Goal: Task Accomplishment & Management: Manage account settings

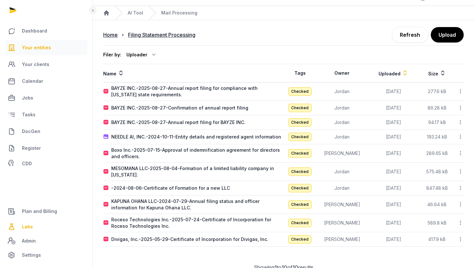
click at [44, 49] on span "Your entities" at bounding box center [36, 48] width 29 height 8
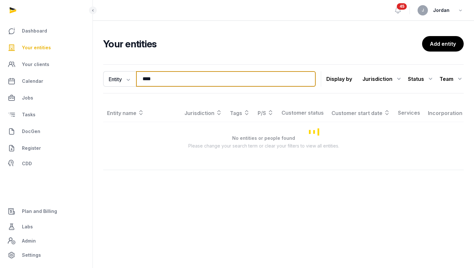
click at [167, 84] on input "****" at bounding box center [225, 78] width 179 height 15
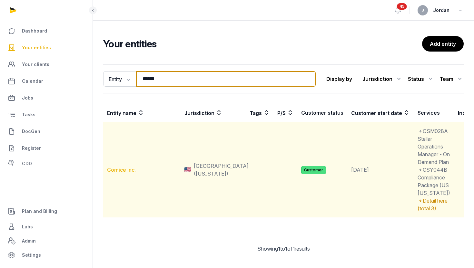
type input "******"
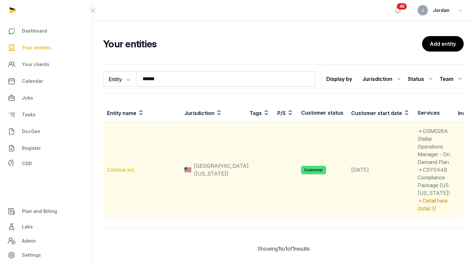
click at [121, 173] on link "Comice Inc." at bounding box center [121, 170] width 29 height 6
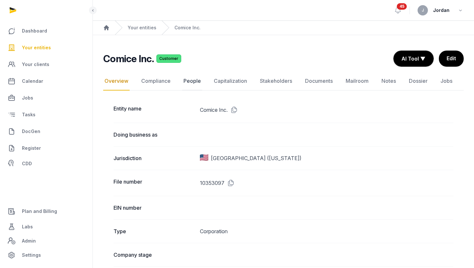
click at [186, 81] on link "People" at bounding box center [192, 81] width 20 height 19
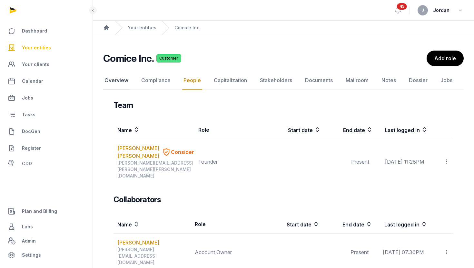
click at [108, 81] on link "Overview" at bounding box center [116, 80] width 26 height 19
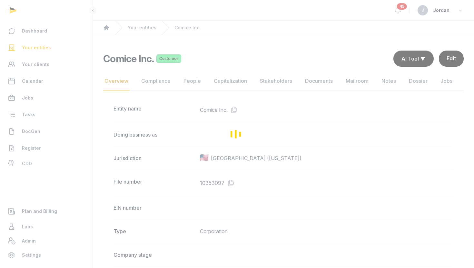
click at [443, 61] on div "Loading" at bounding box center [237, 134] width 474 height 268
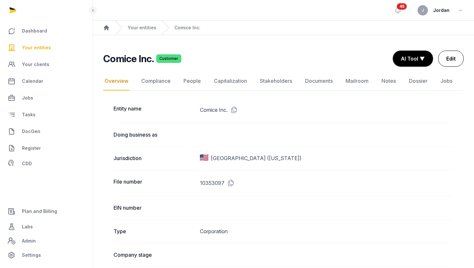
click at [460, 58] on link "Edit" at bounding box center [450, 59] width 25 height 16
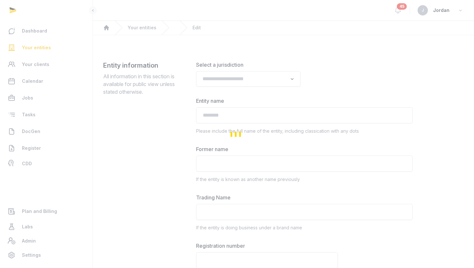
type input "**********"
type textarea "**********"
type input "**********"
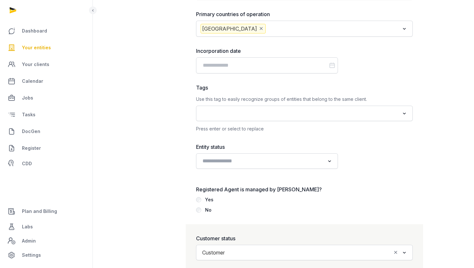
scroll to position [690, 0]
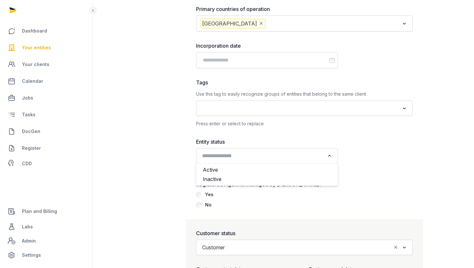
click at [296, 158] on input "Search for option" at bounding box center [262, 155] width 125 height 9
drag, startPoint x: 274, startPoint y: 175, endPoint x: 275, endPoint y: 167, distance: 8.7
click at [275, 167] on ul "Active Inactive" at bounding box center [267, 174] width 142 height 23
click at [275, 167] on li "Active" at bounding box center [266, 169] width 141 height 9
click at [210, 193] on div "Yes" at bounding box center [209, 195] width 8 height 8
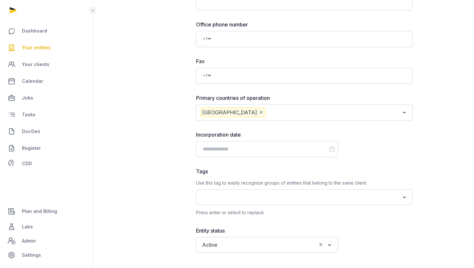
scroll to position [600, 0]
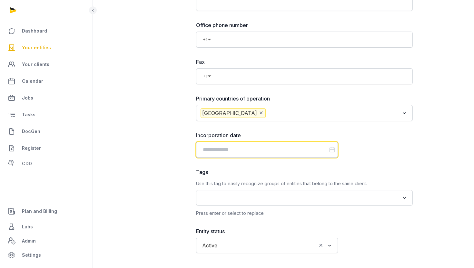
click at [272, 150] on input "Datepicker input" at bounding box center [267, 150] width 142 height 16
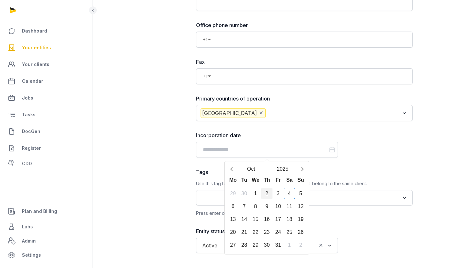
click at [267, 191] on div "2" at bounding box center [266, 193] width 11 height 11
type input "**********"
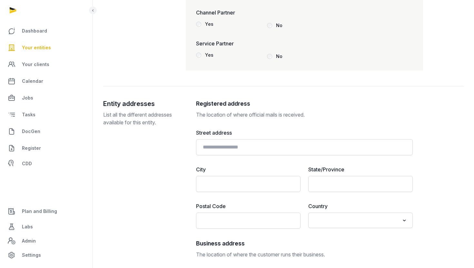
scroll to position [1422, 0]
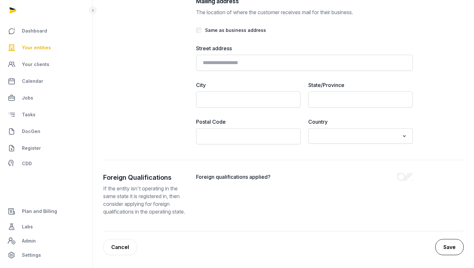
click at [453, 251] on button "Save" at bounding box center [449, 247] width 28 height 16
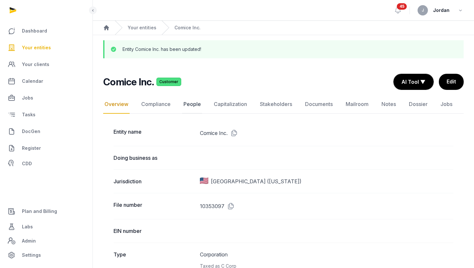
click at [199, 104] on link "People" at bounding box center [192, 104] width 20 height 19
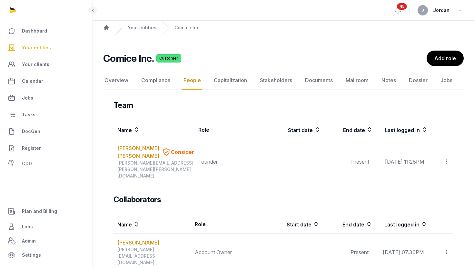
click at [439, 66] on div "Comice Inc. Customer People Overview Compliance People Capitalization Stakehold…" at bounding box center [283, 205] width 381 height 308
click at [439, 62] on link "Add role" at bounding box center [445, 59] width 38 height 16
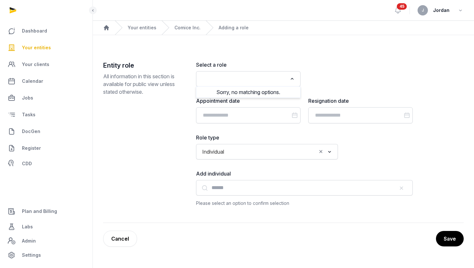
click at [279, 78] on input "Search for option" at bounding box center [243, 78] width 87 height 9
click at [270, 92] on li "Registered Agent" at bounding box center [248, 92] width 104 height 9
type input "****"
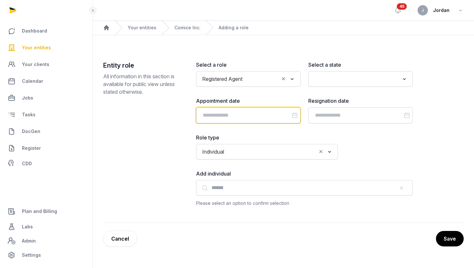
click at [260, 111] on input "Datepicker input" at bounding box center [248, 115] width 104 height 16
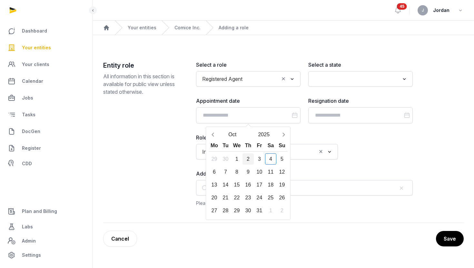
click at [250, 159] on div "2" at bounding box center [247, 158] width 11 height 11
type input "**********"
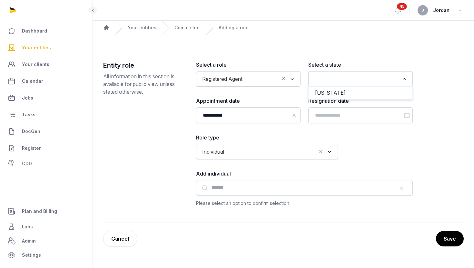
click at [320, 79] on input "Search for option" at bounding box center [355, 78] width 87 height 9
click at [364, 83] on input "Search for option" at bounding box center [355, 78] width 87 height 9
click at [376, 83] on input "Search for option" at bounding box center [355, 78] width 87 height 9
click at [408, 79] on div "Loading..." at bounding box center [404, 78] width 9 height 10
click at [378, 95] on li "[US_STATE]" at bounding box center [360, 92] width 104 height 9
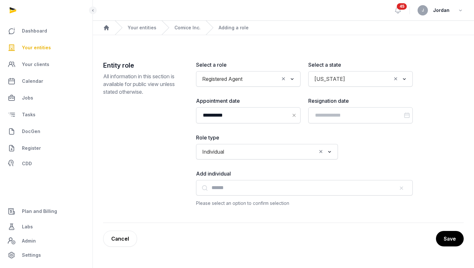
click at [272, 154] on input "Search for option" at bounding box center [271, 151] width 89 height 9
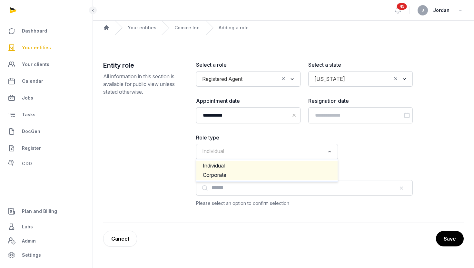
click at [262, 174] on li "Corporate" at bounding box center [266, 174] width 141 height 9
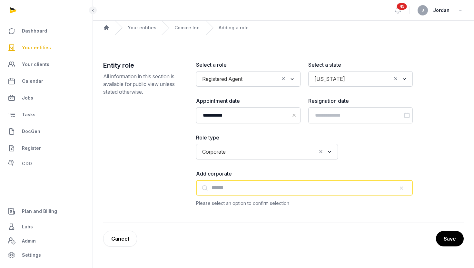
click at [262, 186] on input "text" at bounding box center [304, 187] width 217 height 15
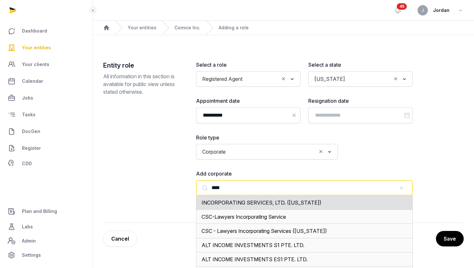
click at [252, 202] on span "INCORPORATING SERVICES, LTD. (DELAWARE)" at bounding box center [261, 202] width 120 height 6
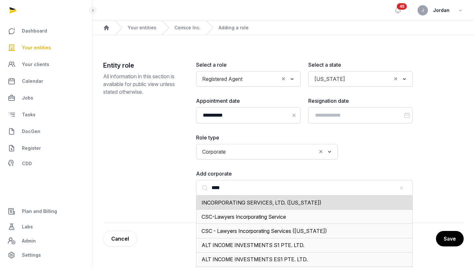
type input "**********"
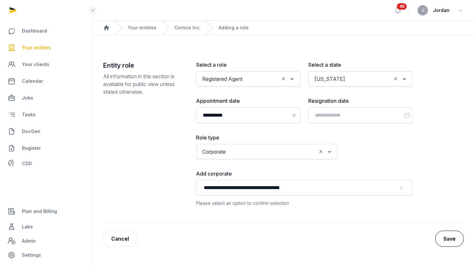
click at [456, 236] on button "Save" at bounding box center [449, 239] width 28 height 16
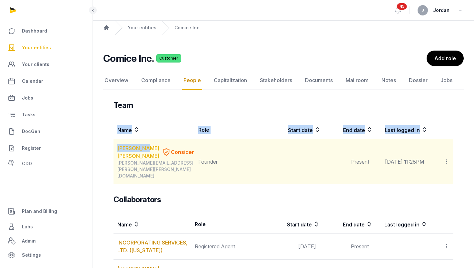
drag, startPoint x: 112, startPoint y: 148, endPoint x: 142, endPoint y: 150, distance: 30.3
click at [142, 150] on div "Team Name Role Start date End date Last logged in WEI LI LIM Consider jamie.wl.…" at bounding box center [283, 242] width 360 height 285
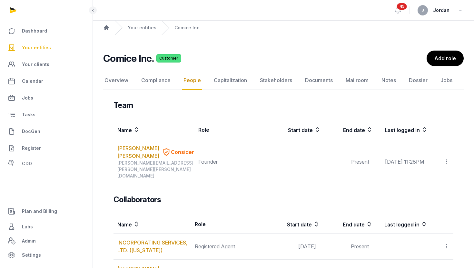
click at [262, 173] on div "Team Name Role Start date End date Last logged in WEI LI LIM Consider jamie.wl.…" at bounding box center [283, 242] width 340 height 285
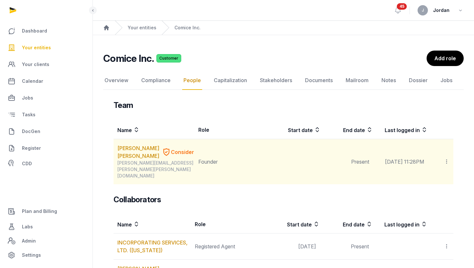
click at [445, 158] on icon at bounding box center [446, 161] width 6 height 7
click at [431, 189] on span "Edit role" at bounding box center [433, 192] width 19 height 6
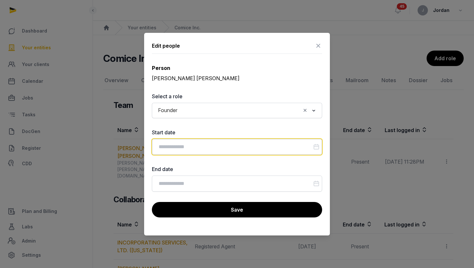
click at [226, 142] on input "Datepicker input" at bounding box center [237, 147] width 170 height 16
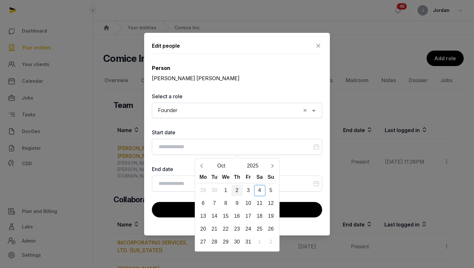
click at [238, 189] on div "2" at bounding box center [236, 190] width 11 height 11
type input "**********"
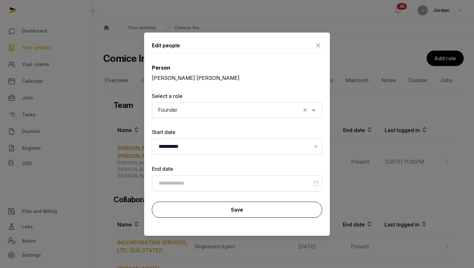
click at [245, 209] on button "Save" at bounding box center [237, 210] width 170 height 16
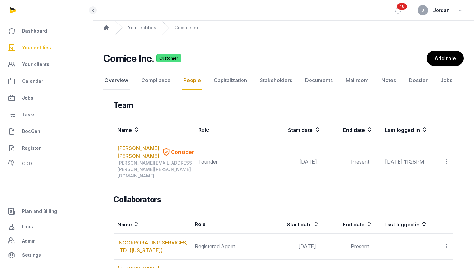
click at [121, 79] on link "Overview" at bounding box center [116, 80] width 26 height 19
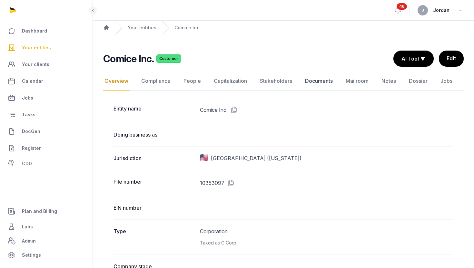
click at [322, 88] on link "Documents" at bounding box center [319, 81] width 30 height 19
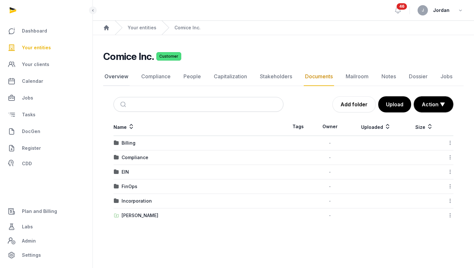
click at [126, 78] on link "Overview" at bounding box center [116, 76] width 26 height 19
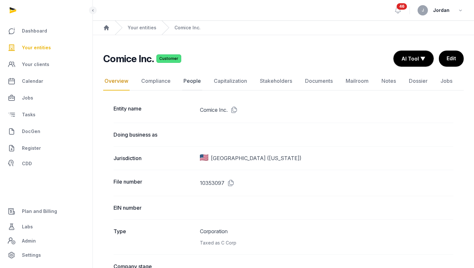
click at [191, 82] on link "People" at bounding box center [192, 81] width 20 height 19
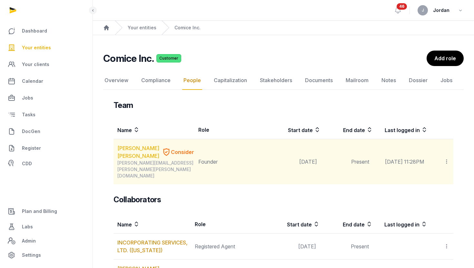
click at [136, 149] on link "WEI LI LIM" at bounding box center [138, 151] width 42 height 15
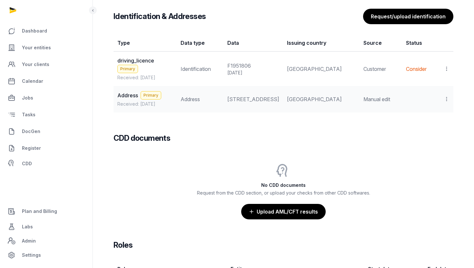
scroll to position [541, 0]
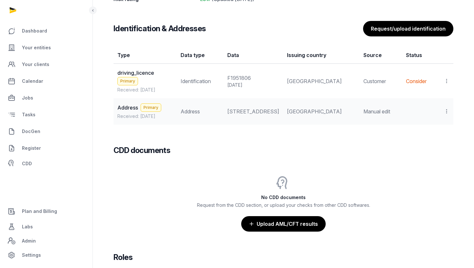
click at [143, 72] on span "driving_licence" at bounding box center [135, 73] width 37 height 6
click at [135, 74] on span "driving_licence" at bounding box center [135, 73] width 37 height 6
click at [447, 80] on icon at bounding box center [446, 81] width 6 height 7
click at [437, 99] on span "View" at bounding box center [437, 98] width 12 height 6
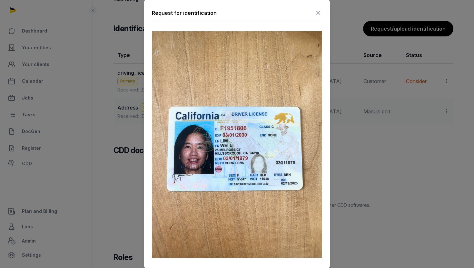
click at [352, 145] on div at bounding box center [237, 134] width 474 height 268
click at [322, 15] on div "Request for identification First name WEI LI Last name LIM Issuing country Unit…" at bounding box center [237, 229] width 186 height 459
click at [319, 14] on icon at bounding box center [318, 13] width 8 height 10
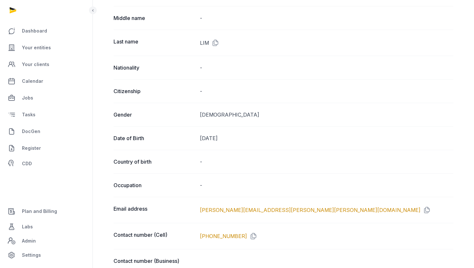
scroll to position [0, 0]
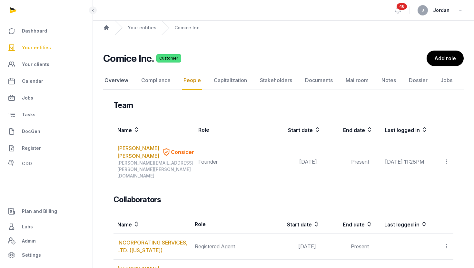
click at [114, 81] on link "Overview" at bounding box center [116, 80] width 26 height 19
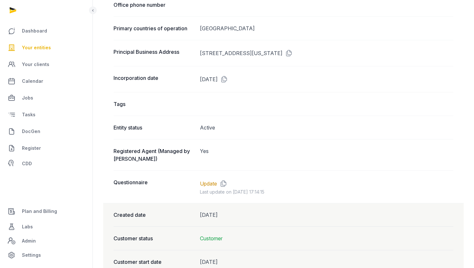
scroll to position [472, 0]
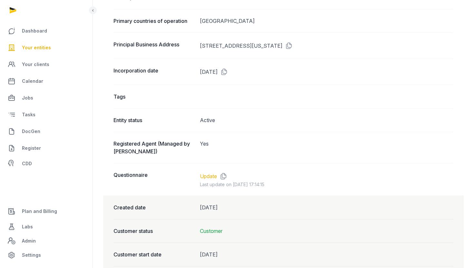
click at [212, 173] on link "Update" at bounding box center [208, 176] width 17 height 8
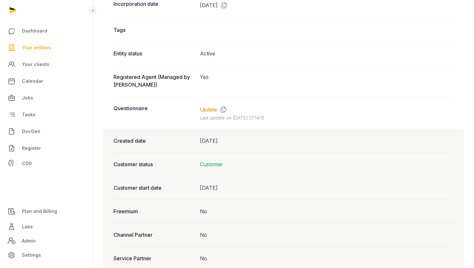
scroll to position [554, 0]
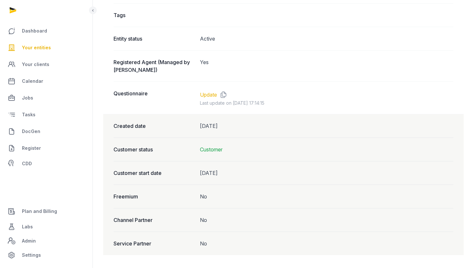
click at [209, 93] on link "Update" at bounding box center [208, 95] width 17 height 8
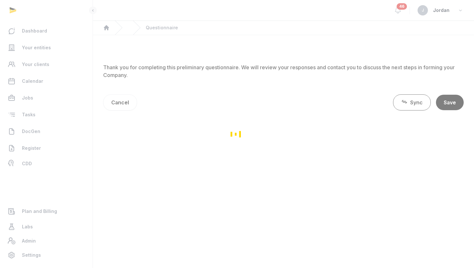
click at [414, 103] on div "Loading" at bounding box center [237, 134] width 474 height 268
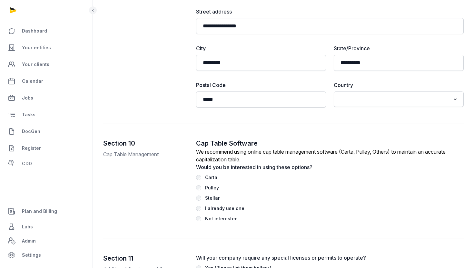
scroll to position [2028, 0]
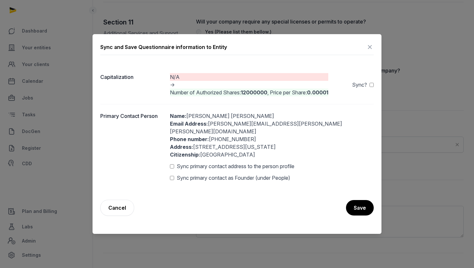
click at [368, 89] on div "Sync?" at bounding box center [363, 85] width 22 height 8
click at [252, 177] on span "Sync primary contact as Founder (under People)" at bounding box center [233, 178] width 113 height 8
click at [255, 162] on span "Sync primary contact address to the person profile" at bounding box center [236, 166] width 118 height 8
click at [173, 164] on div "Sync primary contact address to the person profile" at bounding box center [272, 166] width 204 height 8
click at [364, 201] on button "Save" at bounding box center [359, 208] width 28 height 16
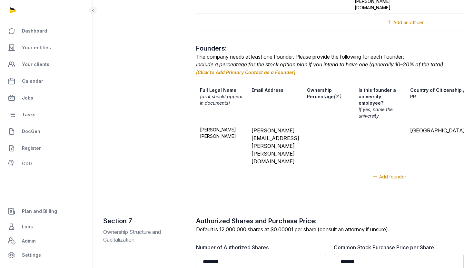
scroll to position [1109, 0]
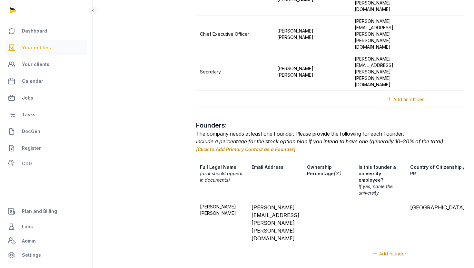
click at [47, 49] on span "Your entities" at bounding box center [36, 48] width 29 height 8
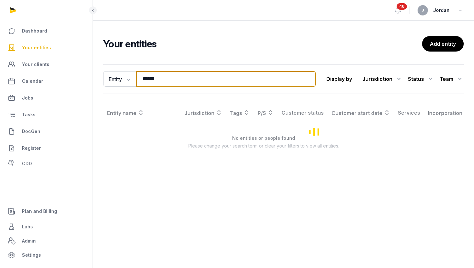
click at [148, 86] on input "******" at bounding box center [225, 78] width 179 height 15
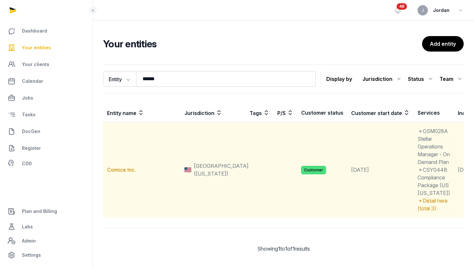
click at [125, 193] on td "Comice Inc." at bounding box center [141, 170] width 77 height 96
click at [125, 173] on link "Comice Inc." at bounding box center [121, 170] width 29 height 6
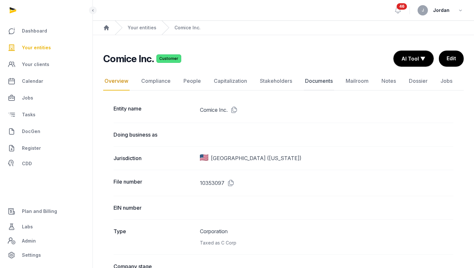
click at [310, 78] on link "Documents" at bounding box center [319, 81] width 30 height 19
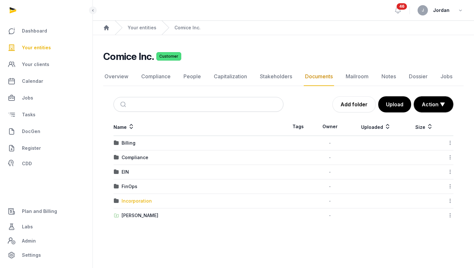
click at [135, 199] on div "Incorporation" at bounding box center [136, 201] width 30 height 6
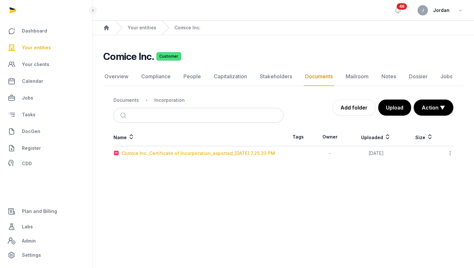
click at [195, 153] on div "Comice Inc._Certificate of Incorporation_exported_[DATE] 7.25.33 PM" at bounding box center [197, 153] width 153 height 6
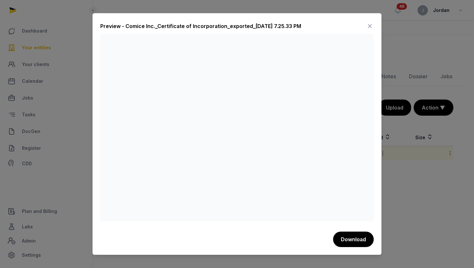
click at [371, 26] on icon at bounding box center [370, 26] width 8 height 10
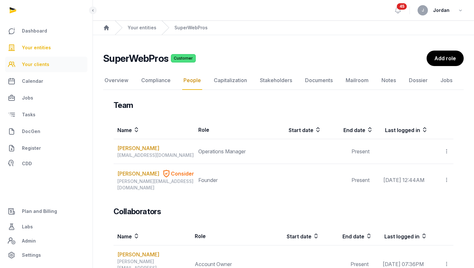
click at [47, 70] on link "Your clients" at bounding box center [46, 64] width 82 height 15
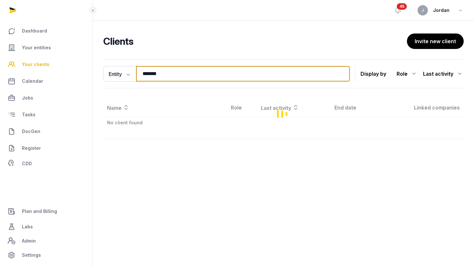
click at [166, 78] on input "*******" at bounding box center [243, 73] width 214 height 15
type input "******"
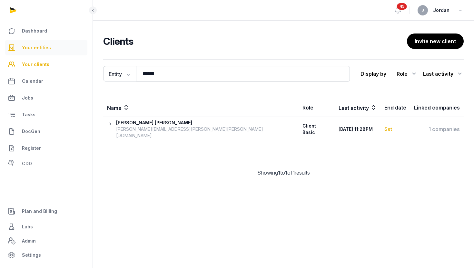
click at [50, 46] on link "Your entities" at bounding box center [46, 47] width 82 height 15
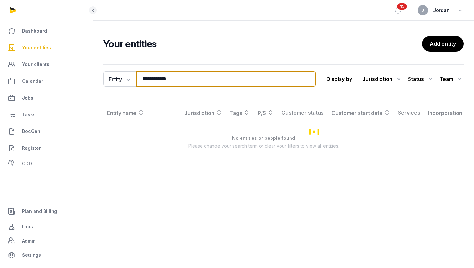
click at [171, 74] on input "**********" at bounding box center [225, 78] width 179 height 15
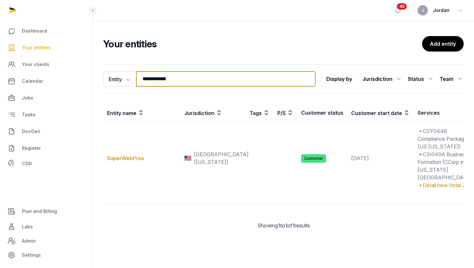
click at [171, 74] on input "**********" at bounding box center [225, 78] width 179 height 15
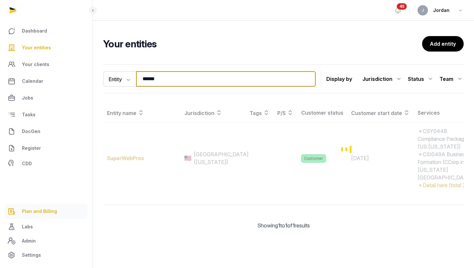
type input "******"
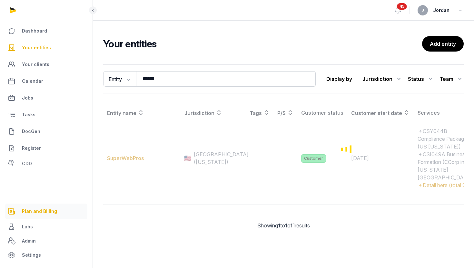
click at [34, 212] on span "Plan and Billing" at bounding box center [39, 212] width 35 height 8
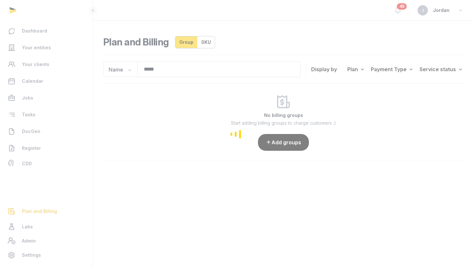
click at [207, 70] on div "Loading" at bounding box center [237, 134] width 474 height 268
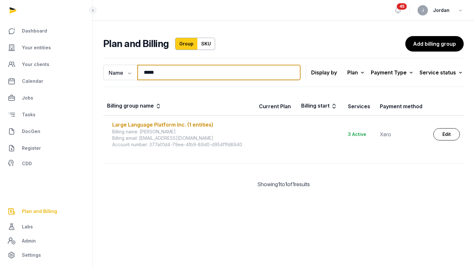
click at [204, 69] on input "*****" at bounding box center [218, 72] width 163 height 15
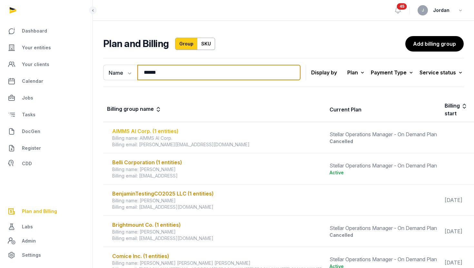
type input "******"
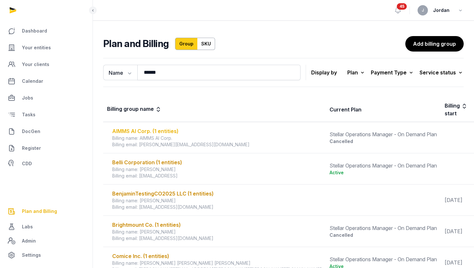
click at [155, 131] on div "AIMMS AI Corp. (1 entities)" at bounding box center [216, 131] width 209 height 8
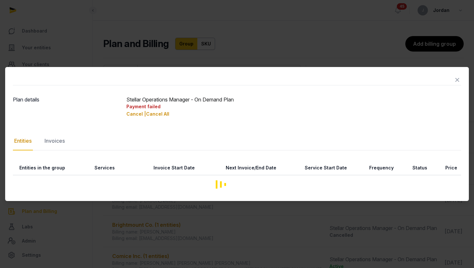
click at [216, 40] on div at bounding box center [237, 134] width 474 height 268
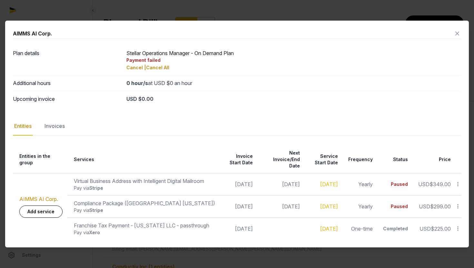
scroll to position [21, 0]
click at [459, 32] on icon at bounding box center [457, 33] width 8 height 10
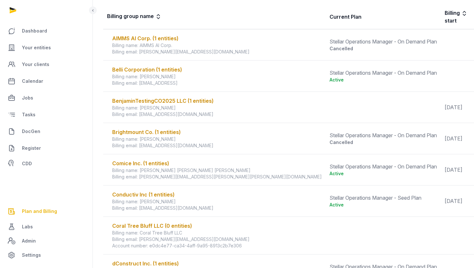
scroll to position [93, 0]
click at [130, 164] on div "Comice Inc. (1 entities)" at bounding box center [216, 163] width 209 height 8
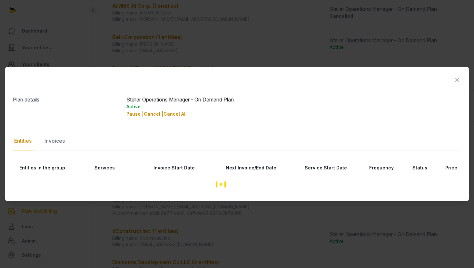
scroll to position [126, 0]
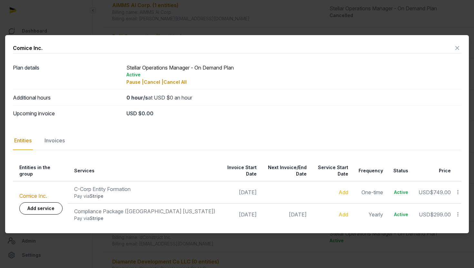
click at [457, 52] on icon at bounding box center [457, 48] width 8 height 10
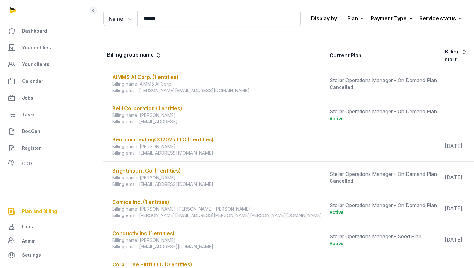
scroll to position [0, 0]
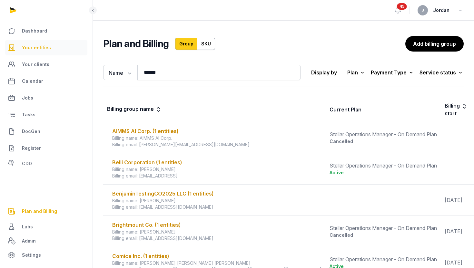
click at [52, 51] on link "Your entities" at bounding box center [46, 47] width 82 height 15
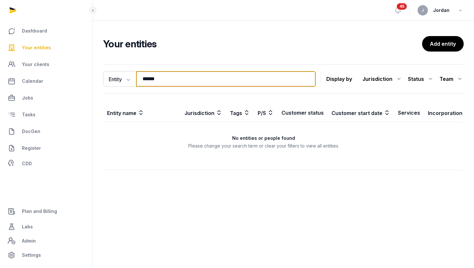
click at [172, 77] on input "******" at bounding box center [225, 78] width 179 height 15
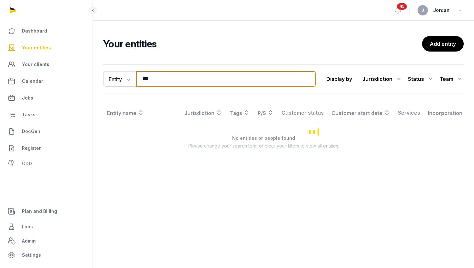
type input "**********"
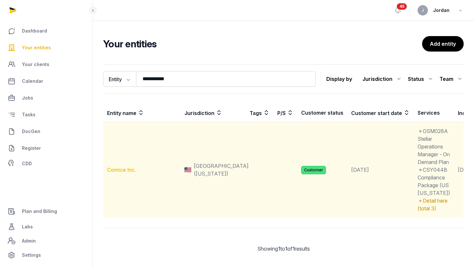
click at [116, 173] on link "Comice Inc." at bounding box center [121, 170] width 29 height 6
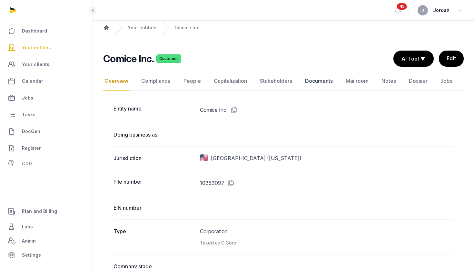
click at [316, 79] on link "Documents" at bounding box center [319, 81] width 30 height 19
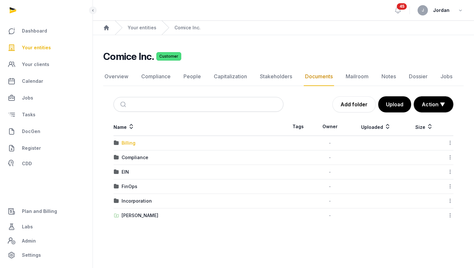
click at [131, 141] on div "Billing" at bounding box center [128, 143] width 14 height 6
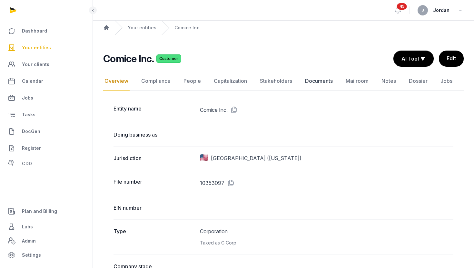
click at [313, 84] on link "Documents" at bounding box center [319, 81] width 30 height 19
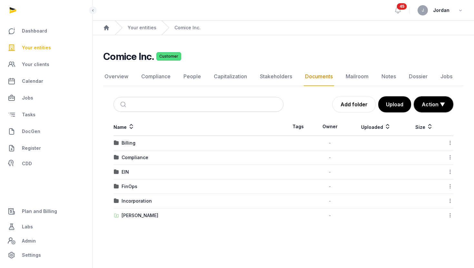
click at [201, 145] on div "Billing" at bounding box center [198, 143] width 169 height 6
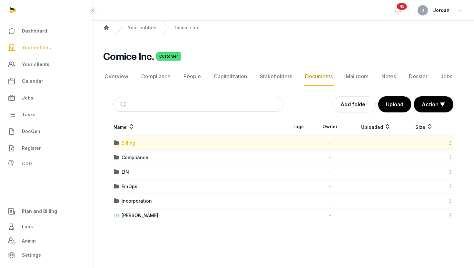
click at [130, 140] on div "Billing" at bounding box center [128, 143] width 14 height 6
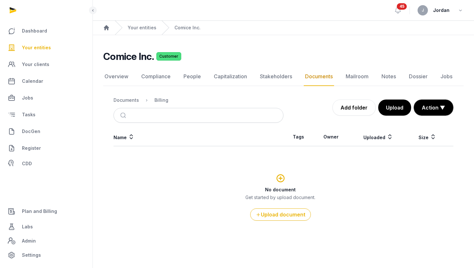
click at [210, 88] on div "Overview Compliance People Capitalization Stakeholders Documents Mailroom Notes…" at bounding box center [283, 156] width 360 height 179
click at [196, 78] on link "People" at bounding box center [192, 76] width 20 height 19
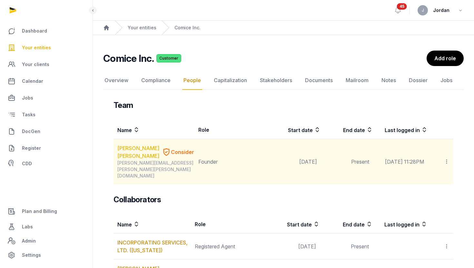
click at [129, 150] on link "WEI LI LIM" at bounding box center [138, 151] width 42 height 15
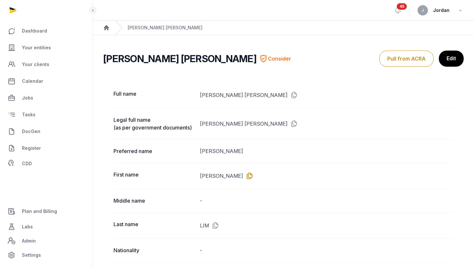
click at [243, 174] on icon at bounding box center [248, 176] width 10 height 10
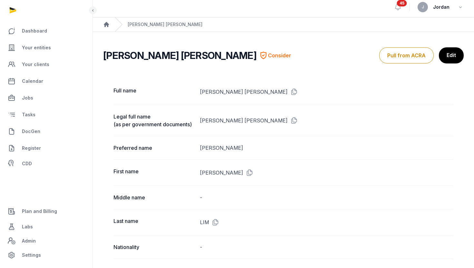
click at [144, 58] on h2 "Wei Li Lim" at bounding box center [179, 56] width 153 height 12
click at [68, 45] on link "Your entities" at bounding box center [46, 47] width 82 height 15
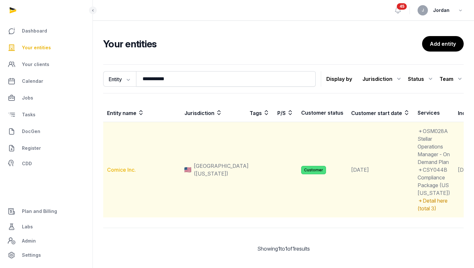
click at [128, 173] on link "Comice Inc." at bounding box center [121, 170] width 29 height 6
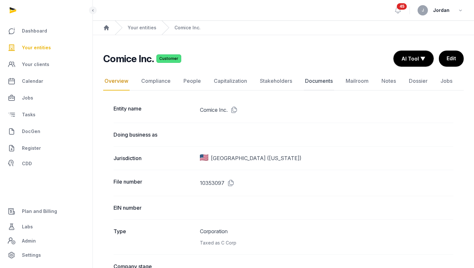
click at [320, 82] on link "Documents" at bounding box center [319, 81] width 30 height 19
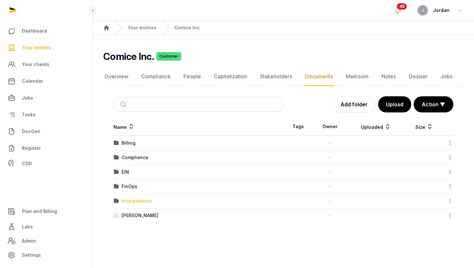
click at [140, 199] on div "Incorporation" at bounding box center [136, 201] width 30 height 6
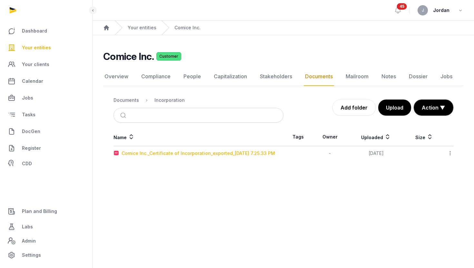
click at [174, 151] on div "Comice Inc._Certificate of Incorporation_exported_[DATE] 7.25.33 PM" at bounding box center [197, 153] width 153 height 6
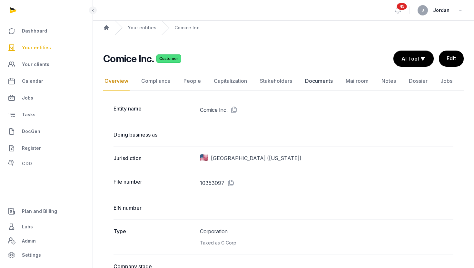
click at [306, 78] on link "Documents" at bounding box center [319, 81] width 30 height 19
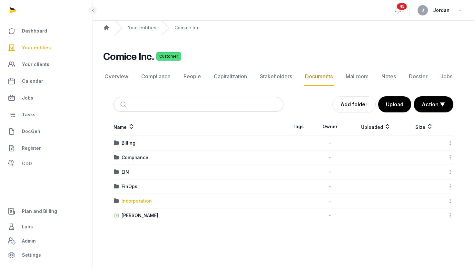
click at [142, 201] on div "Incorporation" at bounding box center [136, 201] width 30 height 6
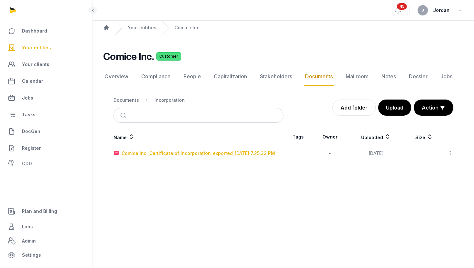
click at [161, 156] on div "Comice Inc._Certificate of Incorporation_exported_[DATE] 7.25.33 PM" at bounding box center [197, 153] width 153 height 6
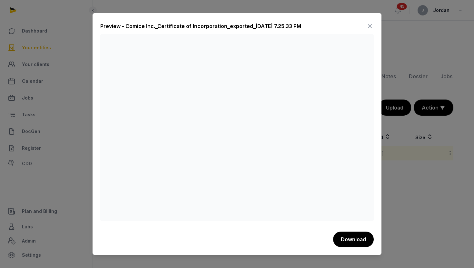
click at [367, 27] on icon at bounding box center [370, 26] width 8 height 10
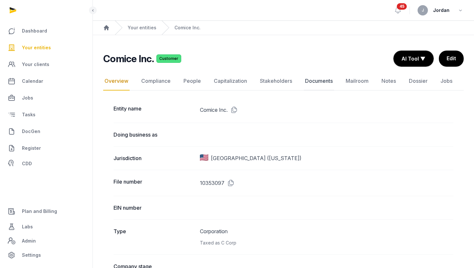
click at [304, 83] on link "Documents" at bounding box center [319, 81] width 30 height 19
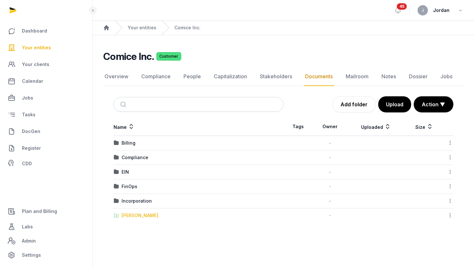
click at [150, 213] on div "[PERSON_NAME]" at bounding box center [139, 215] width 37 height 6
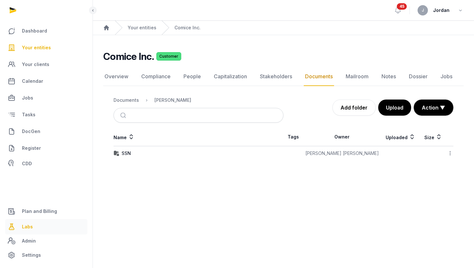
click at [30, 225] on span "Labs" at bounding box center [27, 227] width 11 height 8
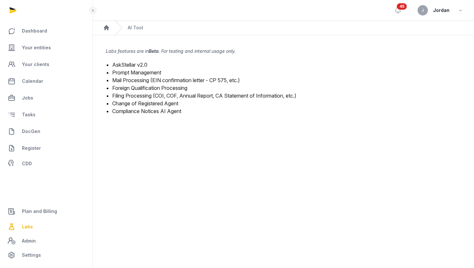
click at [126, 94] on link "Filing Processing (COI, COF, Annual Report, CA Statement of Information, etc.)" at bounding box center [204, 95] width 184 height 6
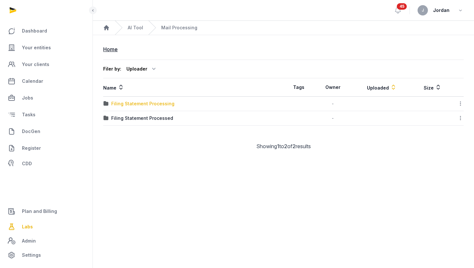
click at [133, 102] on div "Filing Statement Processing" at bounding box center [142, 104] width 63 height 6
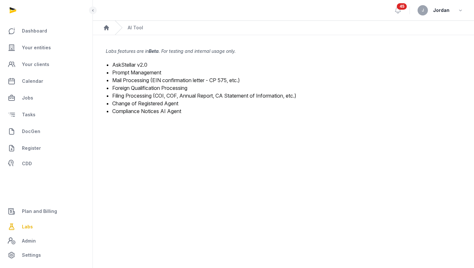
click at [152, 94] on link "Filing Processing (COI, COF, Annual Report, CA Statement of Information, etc.)" at bounding box center [204, 95] width 184 height 6
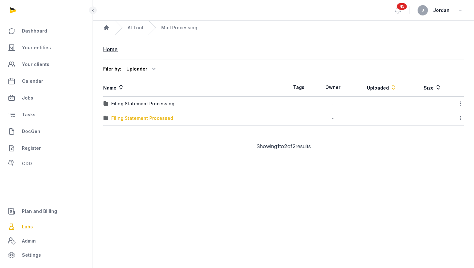
click at [154, 119] on div "Filing Statement Processed" at bounding box center [142, 118] width 62 height 6
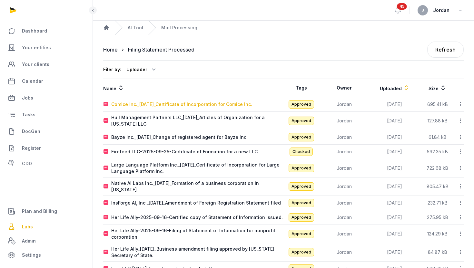
click at [182, 107] on div "Comice Inc._[DATE]_Certificate of Incorporation for Comice Inc." at bounding box center [181, 104] width 141 height 6
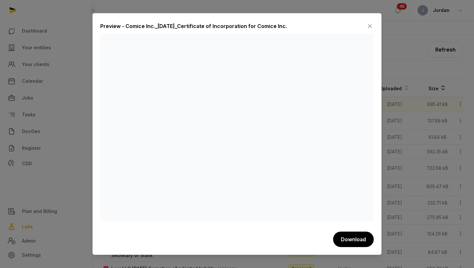
click at [369, 26] on icon at bounding box center [370, 26] width 8 height 10
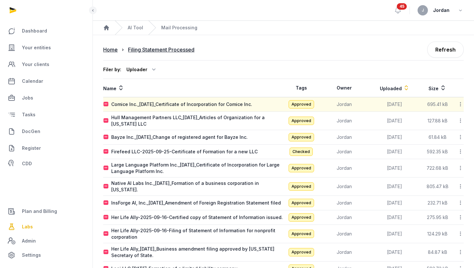
click at [458, 105] on icon at bounding box center [460, 104] width 6 height 7
click at [277, 68] on div "Filer by: Uploader All members Ahmad Amirulhafiz Andrew de Souza Anna Nari Anna…" at bounding box center [283, 69] width 360 height 19
click at [244, 105] on div "Comice Inc._[DATE]_Certificate of Incorporation for Comice Inc." at bounding box center [181, 104] width 141 height 6
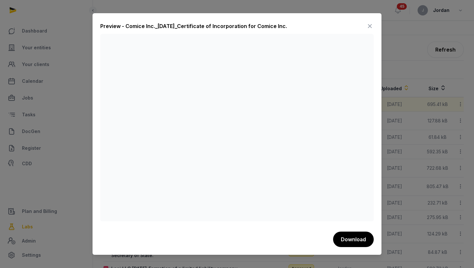
click at [372, 26] on icon at bounding box center [370, 26] width 8 height 10
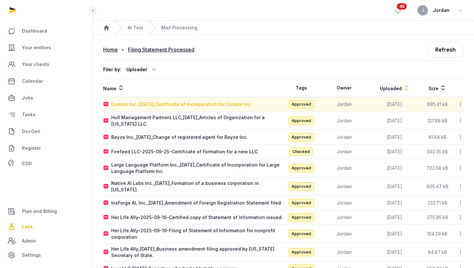
click at [240, 104] on div "Comice Inc._[DATE]_Certificate of Incorporation for Comice Inc." at bounding box center [181, 104] width 141 height 6
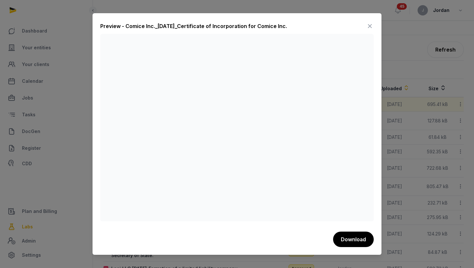
click at [369, 28] on icon at bounding box center [370, 26] width 8 height 10
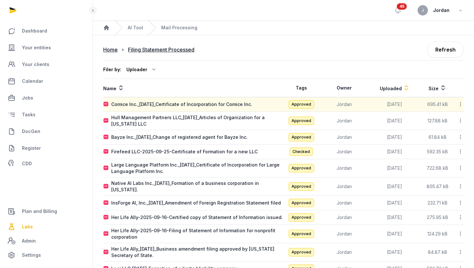
click at [462, 104] on icon at bounding box center [460, 104] width 6 height 7
click at [455, 121] on div "Reanalyze" at bounding box center [438, 121] width 52 height 12
click at [117, 50] on div "Home" at bounding box center [110, 50] width 15 height 8
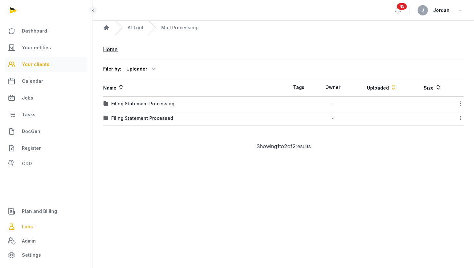
click at [53, 68] on link "Your clients" at bounding box center [46, 64] width 82 height 15
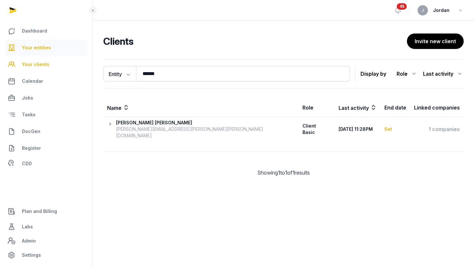
click at [53, 52] on link "Your entities" at bounding box center [46, 47] width 82 height 15
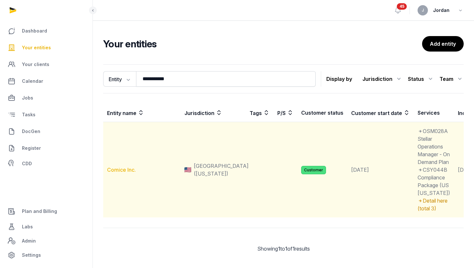
click at [130, 173] on link "Comice Inc." at bounding box center [121, 170] width 29 height 6
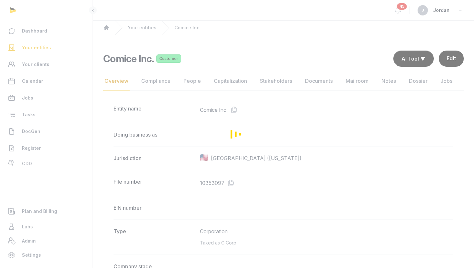
click at [316, 81] on div "Loading" at bounding box center [237, 134] width 474 height 268
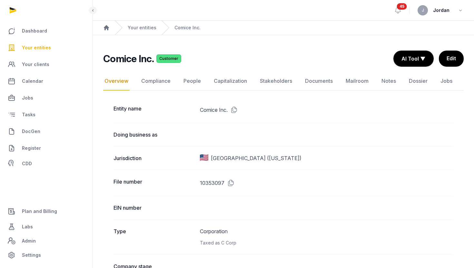
click at [316, 81] on link "Documents" at bounding box center [319, 81] width 30 height 19
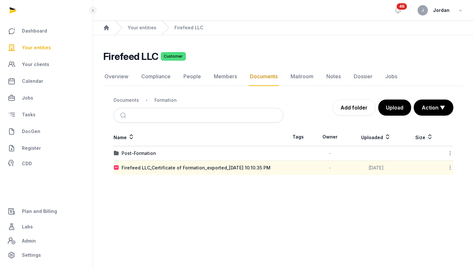
click at [49, 49] on span "Your entities" at bounding box center [36, 48] width 29 height 8
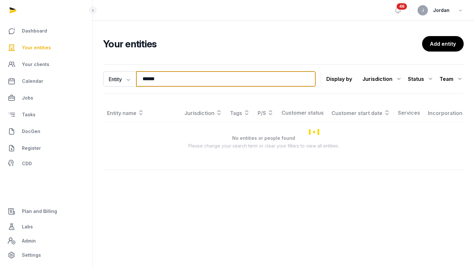
click at [153, 74] on input "******" at bounding box center [225, 78] width 179 height 15
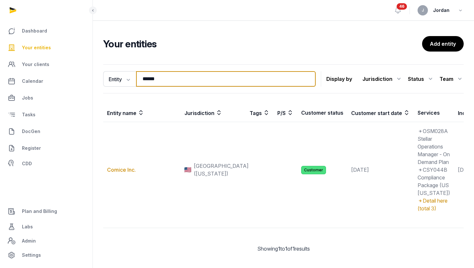
type input "*"
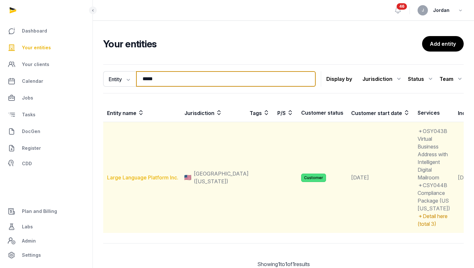
type input "*****"
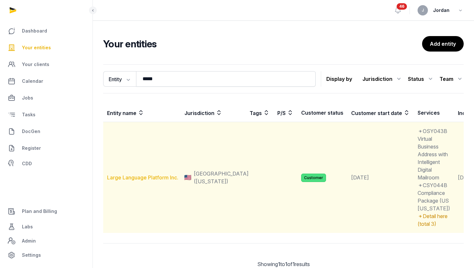
click at [142, 181] on link "Large Language Platform Inc." at bounding box center [142, 177] width 71 height 6
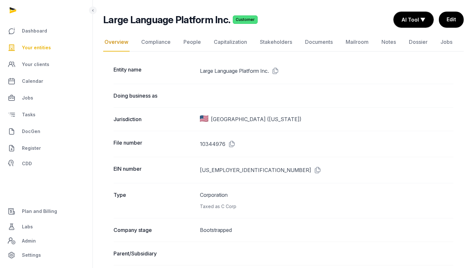
scroll to position [1, 0]
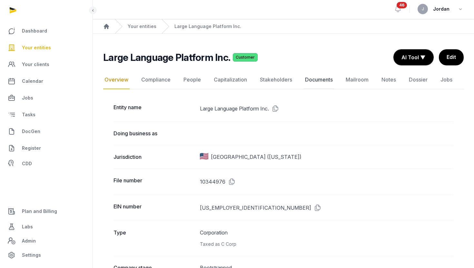
click at [310, 78] on link "Documents" at bounding box center [319, 80] width 30 height 19
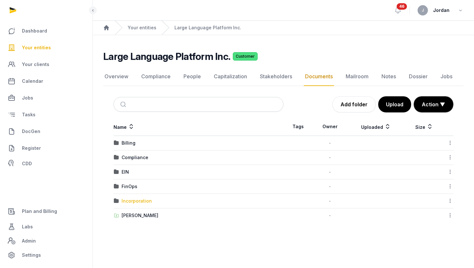
click at [150, 203] on div "Incorporation" at bounding box center [136, 201] width 30 height 6
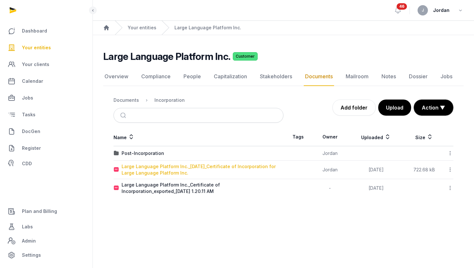
click at [155, 168] on div "Large Language Platform Inc._2025-09-25_Certificate of Incorporation for Large …" at bounding box center [201, 169] width 161 height 13
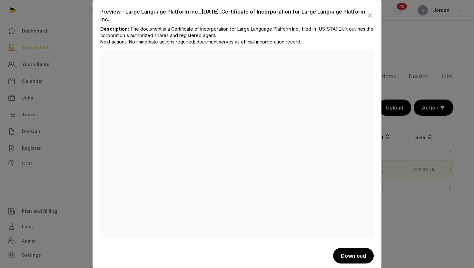
click at [92, 42] on div at bounding box center [237, 134] width 474 height 268
click at [75, 43] on div at bounding box center [237, 134] width 474 height 268
click at [62, 46] on div at bounding box center [237, 134] width 474 height 268
click at [369, 14] on icon at bounding box center [370, 15] width 8 height 10
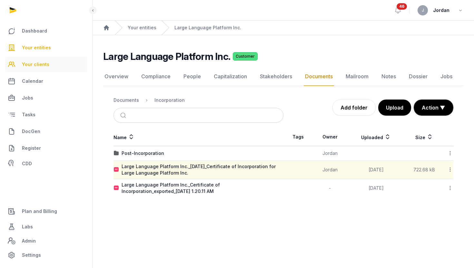
click at [31, 62] on span "Your clients" at bounding box center [35, 65] width 27 height 8
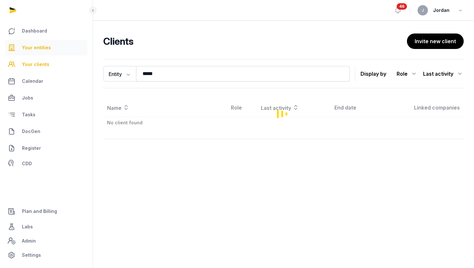
click at [40, 43] on link "Your entities" at bounding box center [46, 47] width 82 height 15
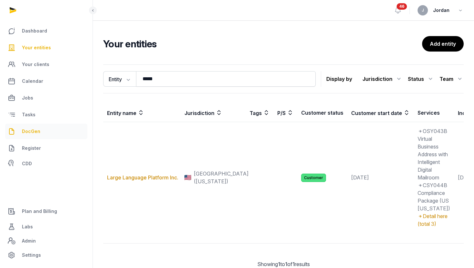
click at [34, 130] on span "DocGen" at bounding box center [31, 132] width 18 height 8
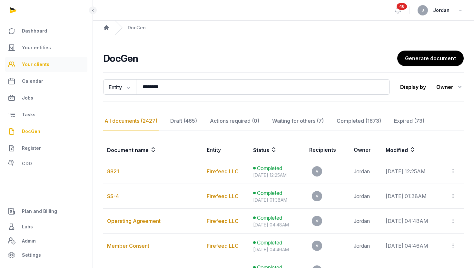
click at [30, 63] on span "Your clients" at bounding box center [35, 65] width 27 height 8
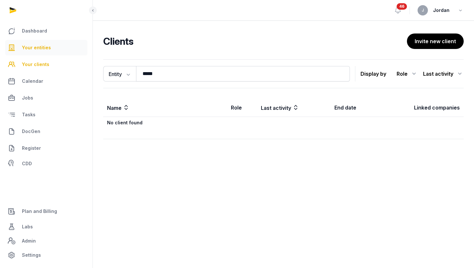
click at [41, 50] on span "Your entities" at bounding box center [36, 48] width 29 height 8
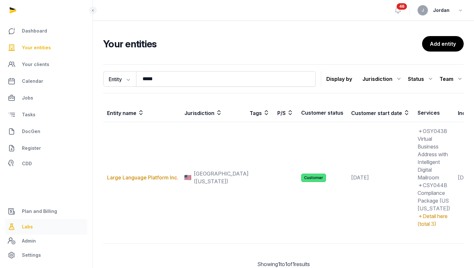
click at [34, 227] on link "Labs" at bounding box center [46, 226] width 82 height 15
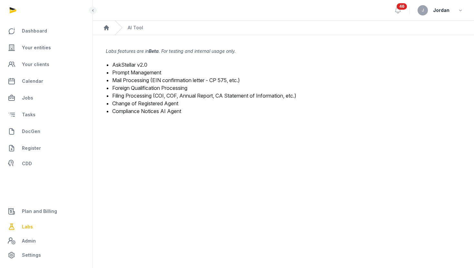
click at [165, 95] on link "Filing Processing (COI, COF, Annual Report, CA Statement of Information, etc.)" at bounding box center [204, 95] width 184 height 6
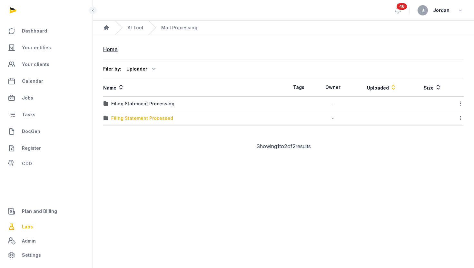
click at [164, 119] on div "Filing Statement Processed" at bounding box center [142, 118] width 62 height 6
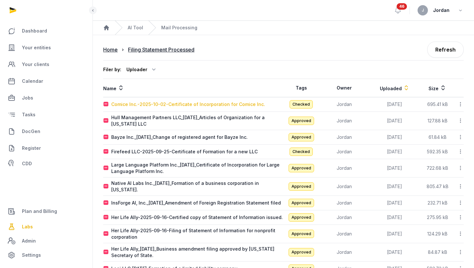
click at [171, 103] on div "Comice Inc.-2025-10-02-Certificate of Incorporation for Comice Inc." at bounding box center [188, 104] width 154 height 6
type input "**********"
type textarea "**********"
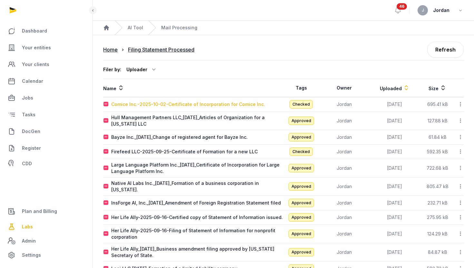
type input "**********"
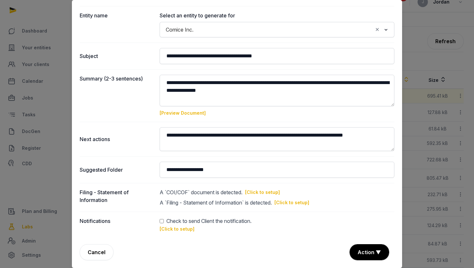
scroll to position [9, 0]
click at [301, 202] on link "[Click to setup]" at bounding box center [291, 202] width 35 height 6
type input "**********"
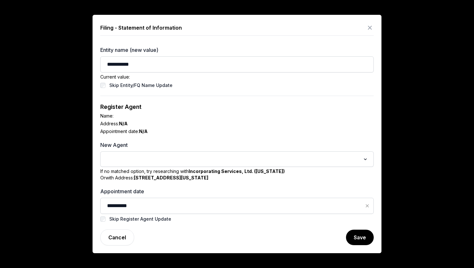
scroll to position [22, 0]
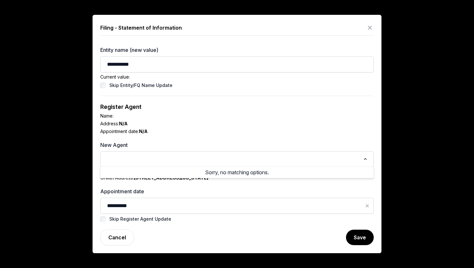
click at [191, 158] on input "Search for option" at bounding box center [232, 159] width 256 height 9
click at [170, 117] on div "Name:" at bounding box center [236, 116] width 273 height 6
click at [150, 158] on input "Search for option" at bounding box center [232, 159] width 256 height 9
type input "*"
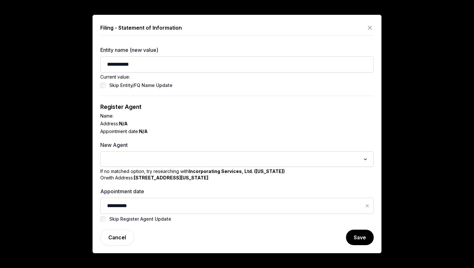
click at [154, 186] on div "**********" at bounding box center [236, 159] width 273 height 127
click at [357, 236] on button "Save" at bounding box center [359, 237] width 28 height 16
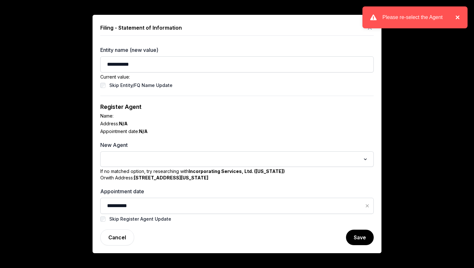
click at [455, 19] on button "×" at bounding box center [456, 18] width 8 height 8
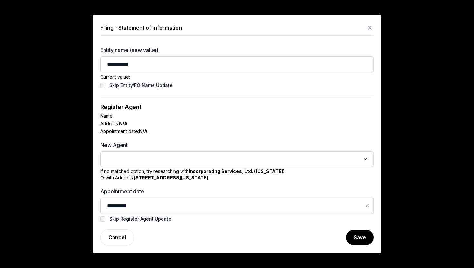
click at [373, 26] on div "**********" at bounding box center [236, 134] width 289 height 238
click at [372, 26] on icon at bounding box center [370, 28] width 8 height 10
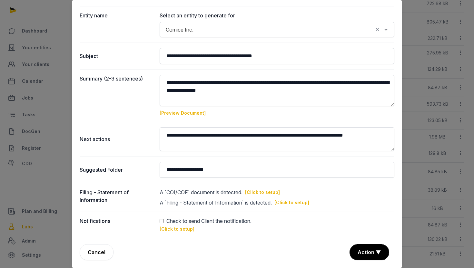
scroll to position [177, 0]
click at [376, 253] on button "Action ▼" at bounding box center [369, 252] width 39 height 15
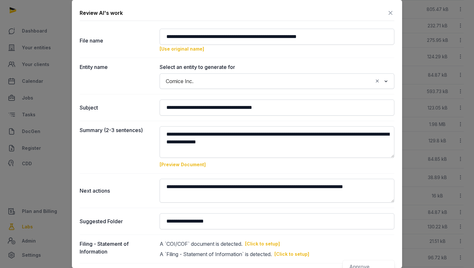
scroll to position [52, 0]
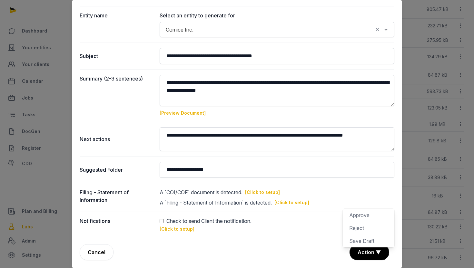
click at [287, 200] on link "[Click to setup]" at bounding box center [291, 202] width 35 height 6
type input "**********"
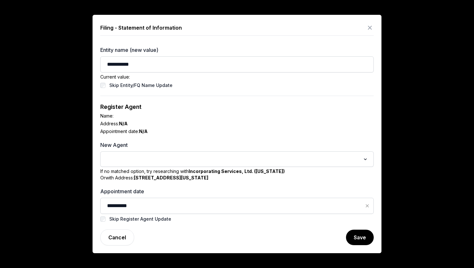
click at [369, 28] on icon at bounding box center [370, 28] width 8 height 10
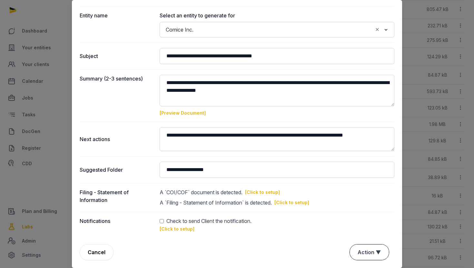
click at [363, 247] on button "Action ▼" at bounding box center [369, 252] width 39 height 15
click at [363, 209] on div "Approve" at bounding box center [369, 215] width 52 height 13
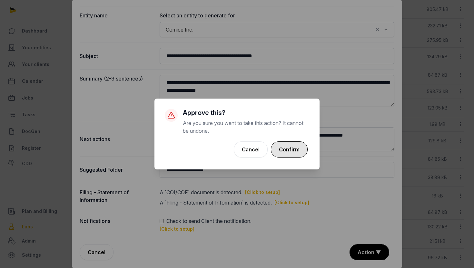
click at [293, 151] on button "Confirm" at bounding box center [289, 149] width 37 height 16
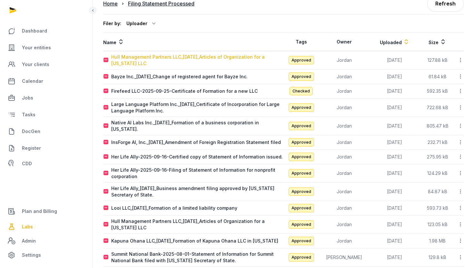
scroll to position [0, 0]
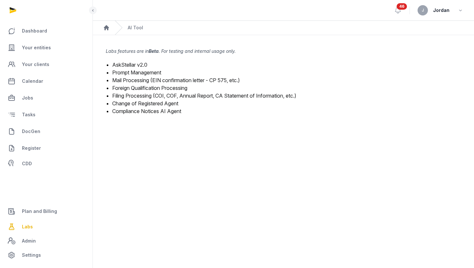
click at [140, 94] on link "Filing Processing (COI, COF, Annual Report, CA Statement of Information, etc.)" at bounding box center [204, 95] width 184 height 6
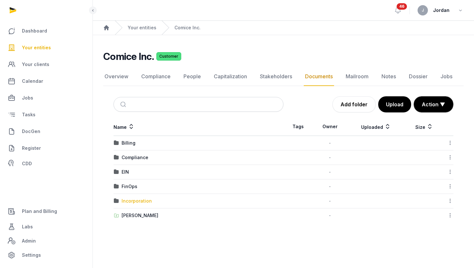
click at [126, 200] on div "Incorporation" at bounding box center [136, 201] width 30 height 6
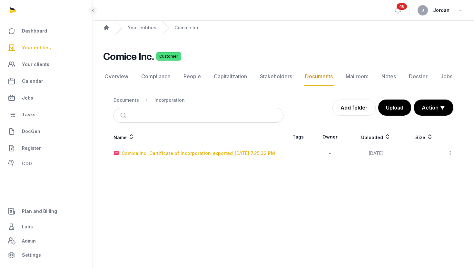
click at [189, 155] on div "Comice Inc._Certificate of Incorporation_exported_[DATE] 7.25.33 PM" at bounding box center [197, 153] width 153 height 6
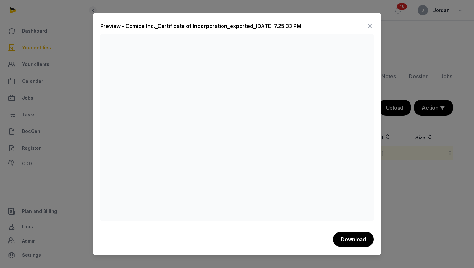
click at [369, 25] on icon at bounding box center [370, 26] width 8 height 10
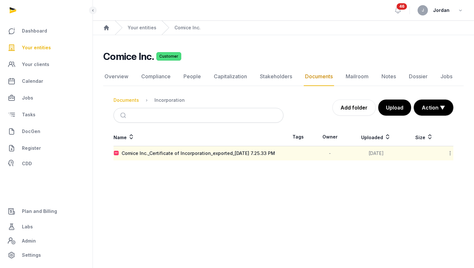
click at [130, 98] on div "Documents" at bounding box center [125, 100] width 25 height 6
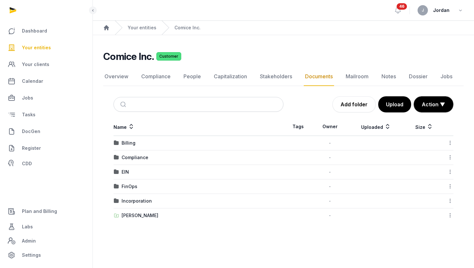
click at [139, 147] on td "Billing" at bounding box center [198, 143] width 170 height 15
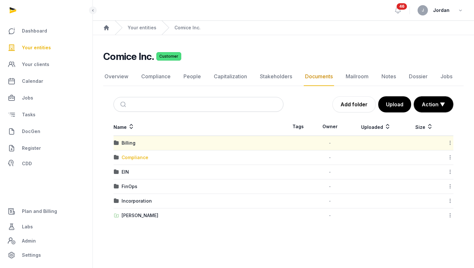
click at [138, 156] on div "Compliance" at bounding box center [134, 157] width 27 height 6
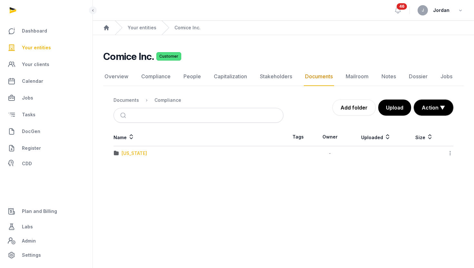
click at [132, 152] on div "[US_STATE]" at bounding box center [133, 153] width 25 height 6
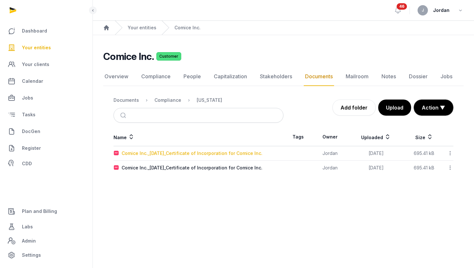
click at [230, 152] on div "Comice Inc._[DATE]_Certificate of Incorporation for Comice Inc." at bounding box center [191, 153] width 141 height 6
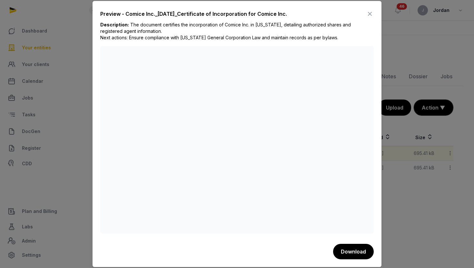
click at [457, 176] on div at bounding box center [237, 134] width 474 height 268
click at [451, 155] on div at bounding box center [237, 134] width 474 height 268
click at [370, 14] on icon at bounding box center [370, 14] width 8 height 10
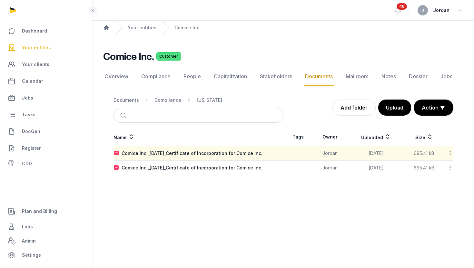
click at [450, 153] on icon at bounding box center [450, 153] width 6 height 7
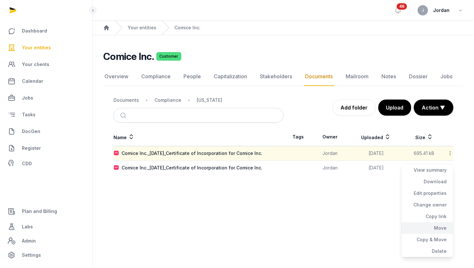
click at [439, 229] on div "Move" at bounding box center [427, 228] width 52 height 12
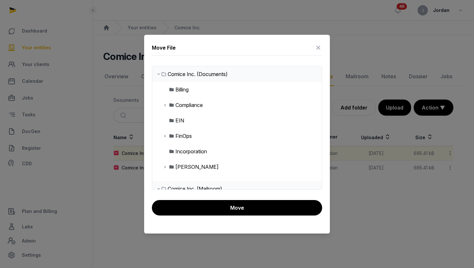
click at [187, 151] on div "Incorporation" at bounding box center [191, 152] width 32 height 8
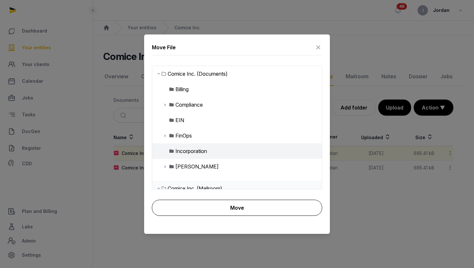
click at [211, 204] on button "Move" at bounding box center [237, 208] width 170 height 16
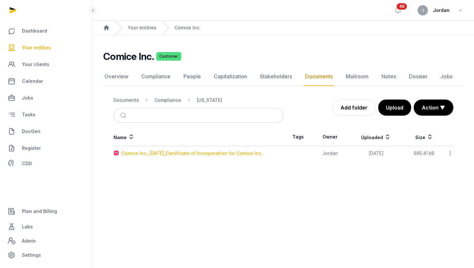
click at [246, 155] on div "Comice Inc._[DATE]_Certificate of Incorporation for Comice Inc." at bounding box center [191, 153] width 141 height 6
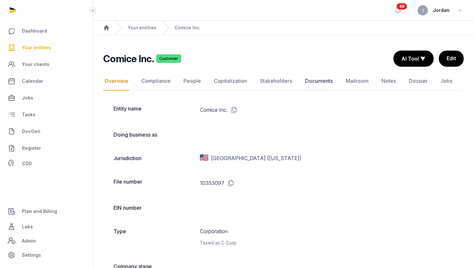
click at [311, 81] on link "Documents" at bounding box center [319, 81] width 30 height 19
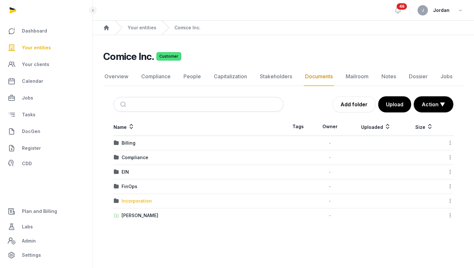
click at [145, 203] on div "Incorporation" at bounding box center [136, 201] width 30 height 6
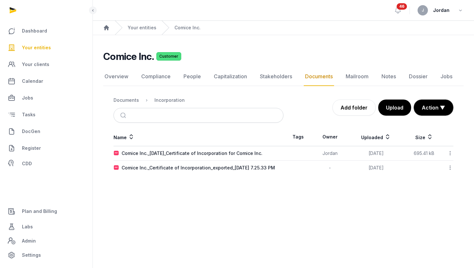
click at [450, 154] on icon at bounding box center [450, 153] width 6 height 7
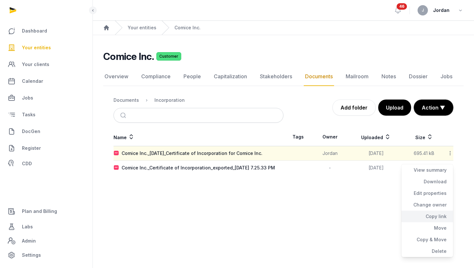
click at [438, 217] on div "Copy link" at bounding box center [427, 217] width 52 height 12
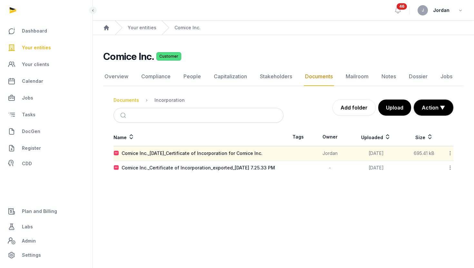
click at [137, 101] on div "Documents" at bounding box center [125, 100] width 25 height 6
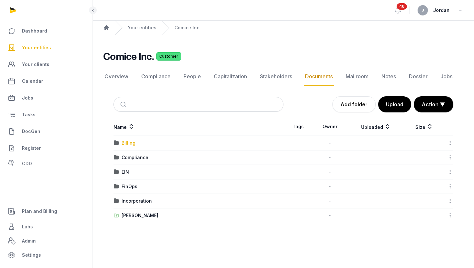
click at [134, 142] on div "Billing" at bounding box center [128, 143] width 14 height 6
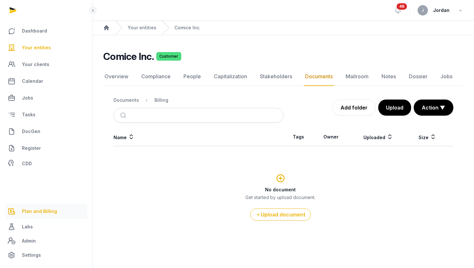
click at [37, 213] on span "Plan and Billing" at bounding box center [39, 212] width 35 height 8
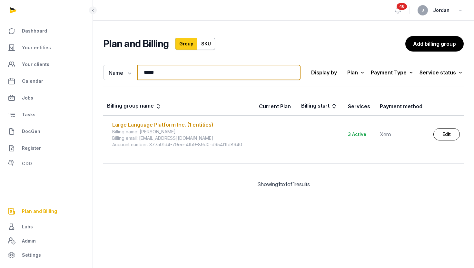
click at [146, 75] on input "*****" at bounding box center [218, 72] width 163 height 15
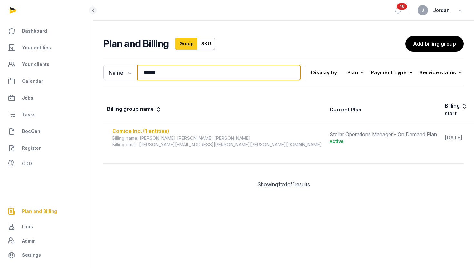
type input "******"
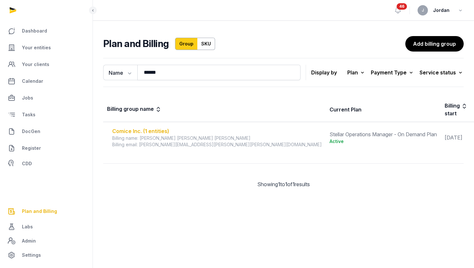
click at [143, 131] on div "Comice Inc. (1 entities)" at bounding box center [216, 131] width 209 height 8
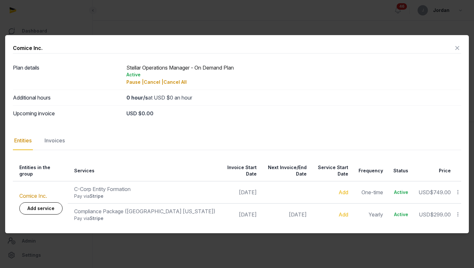
click at [117, 209] on div "Compliance Package ([GEOGRAPHIC_DATA] [US_STATE])" at bounding box center [144, 212] width 141 height 8
click at [88, 210] on div "Compliance Package ([GEOGRAPHIC_DATA] [US_STATE])" at bounding box center [144, 212] width 141 height 8
click at [172, 208] on td "Compliance Package ([GEOGRAPHIC_DATA] [US_STATE]) Pay via Stripe" at bounding box center [143, 214] width 151 height 22
click at [169, 194] on div "Pay via Stripe" at bounding box center [144, 196] width 141 height 6
click at [120, 187] on div "C-Corp Entity Formation" at bounding box center [144, 189] width 141 height 8
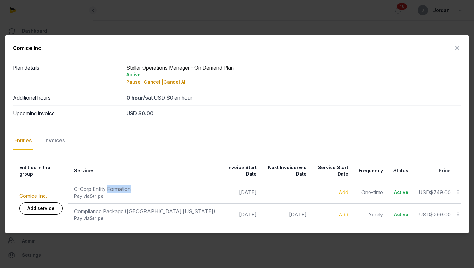
click at [120, 187] on div "C-Corp Entity Formation" at bounding box center [144, 189] width 141 height 8
click at [196, 150] on nav "Entities Invoices" at bounding box center [237, 140] width 448 height 19
click at [63, 150] on div "Invoices" at bounding box center [54, 140] width 23 height 19
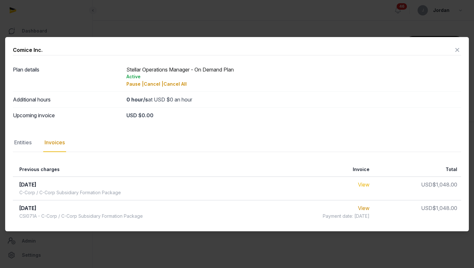
click at [364, 183] on link "View" at bounding box center [364, 184] width 12 height 6
click at [122, 14] on div at bounding box center [237, 134] width 474 height 268
click at [459, 49] on icon at bounding box center [457, 50] width 8 height 10
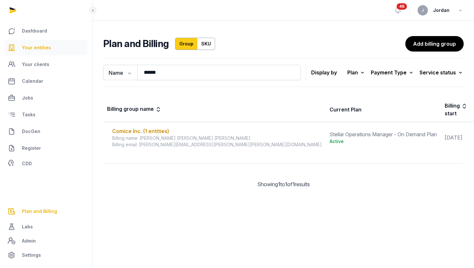
click at [51, 52] on link "Your entities" at bounding box center [46, 47] width 82 height 15
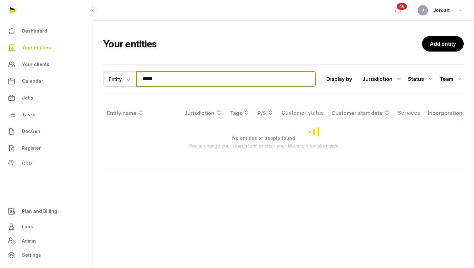
click at [181, 73] on input "*****" at bounding box center [225, 78] width 179 height 15
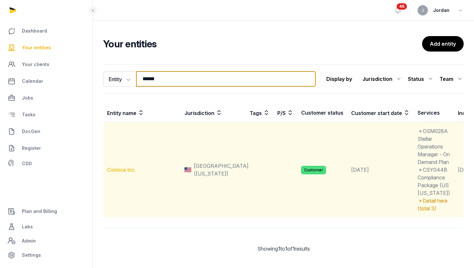
type input "******"
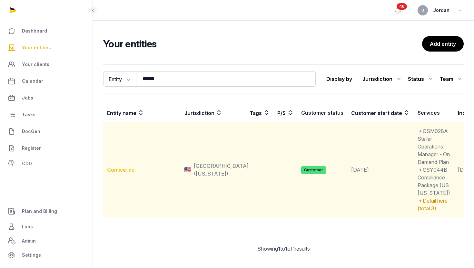
click at [129, 173] on link "Comice Inc." at bounding box center [121, 170] width 29 height 6
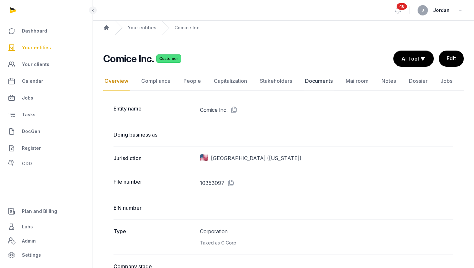
click at [323, 83] on link "Documents" at bounding box center [319, 81] width 30 height 19
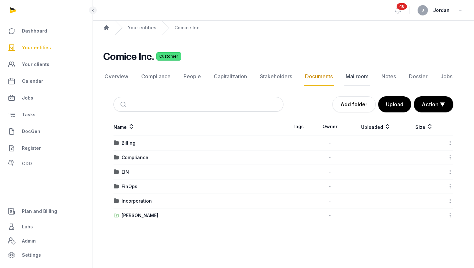
click at [351, 83] on link "Mailroom" at bounding box center [356, 76] width 25 height 19
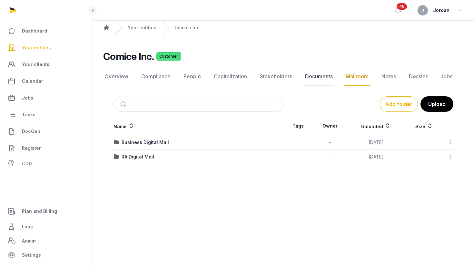
click at [327, 83] on link "Documents" at bounding box center [319, 76] width 30 height 19
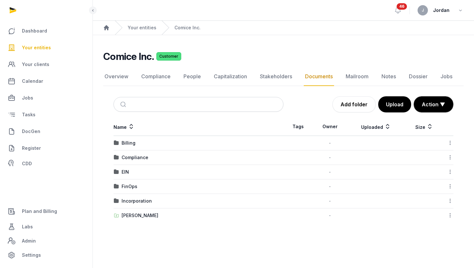
click at [384, 86] on div "Overview Compliance People Capitalization Stakeholders Documents Mailroom Notes…" at bounding box center [283, 144] width 360 height 155
click at [384, 82] on link "Notes" at bounding box center [388, 76] width 17 height 19
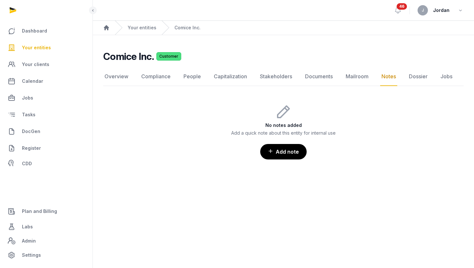
click at [54, 44] on link "Your entities" at bounding box center [46, 47] width 82 height 15
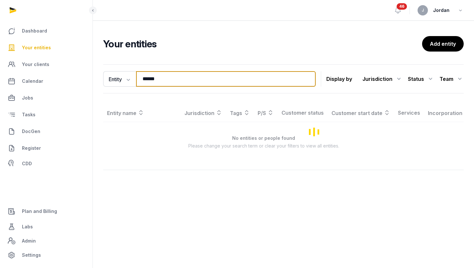
click at [153, 74] on input "******" at bounding box center [225, 78] width 179 height 15
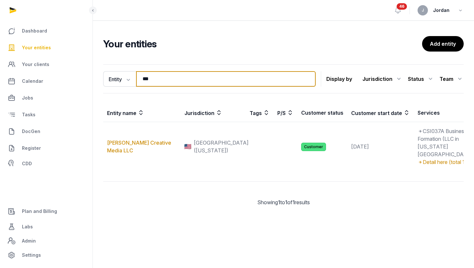
type input "**********"
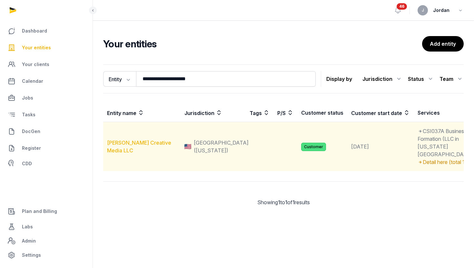
click at [156, 154] on link "[PERSON_NAME] Creative Media LLC" at bounding box center [139, 147] width 64 height 14
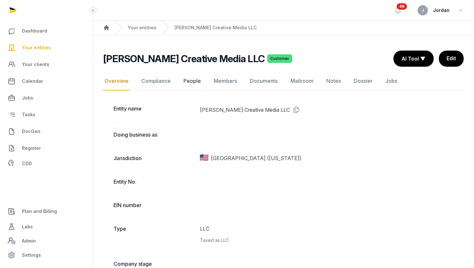
click at [182, 78] on link "People" at bounding box center [192, 81] width 20 height 19
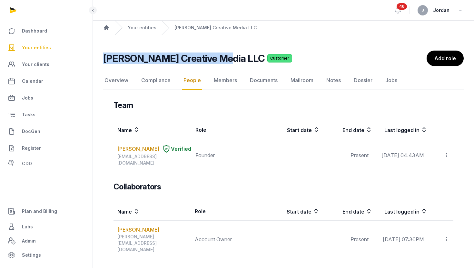
drag, startPoint x: 216, startPoint y: 58, endPoint x: 102, endPoint y: 62, distance: 114.8
click at [102, 62] on div "[PERSON_NAME] Creative Media LLC Customer People Overview Compliance People Mem…" at bounding box center [283, 217] width 381 height 333
copy h2 "[PERSON_NAME] Creative Media LLC"
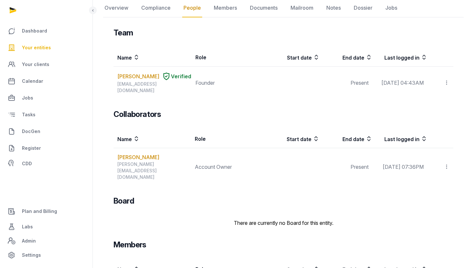
scroll to position [72, 0]
